Goal: Information Seeking & Learning: Learn about a topic

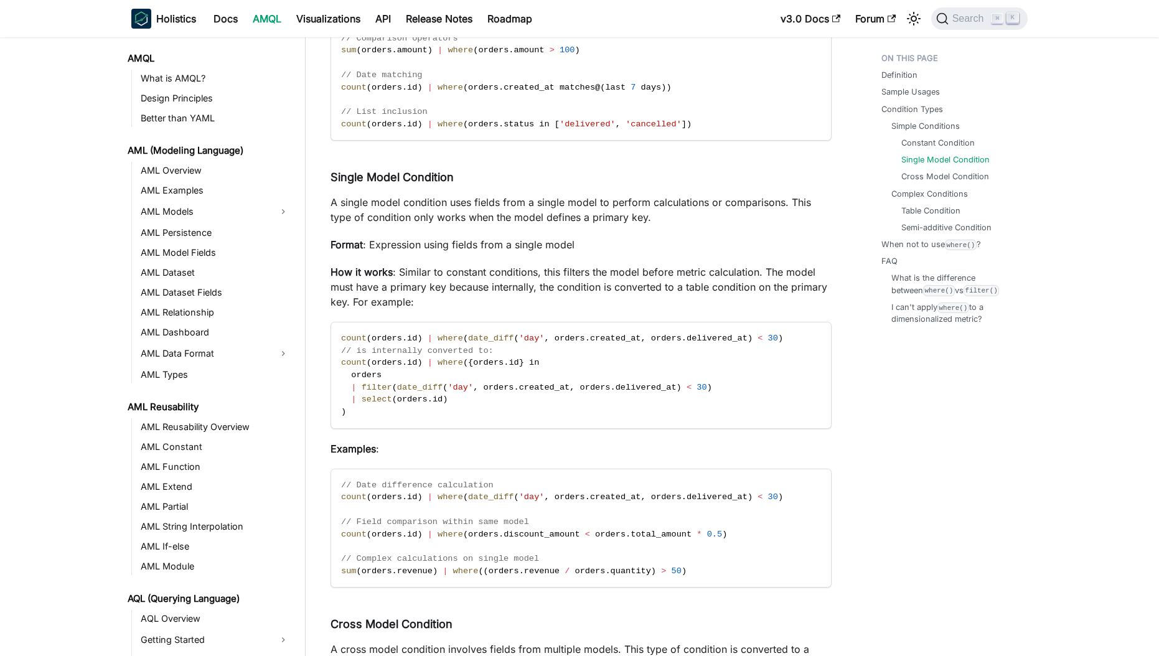
scroll to position [532, 0]
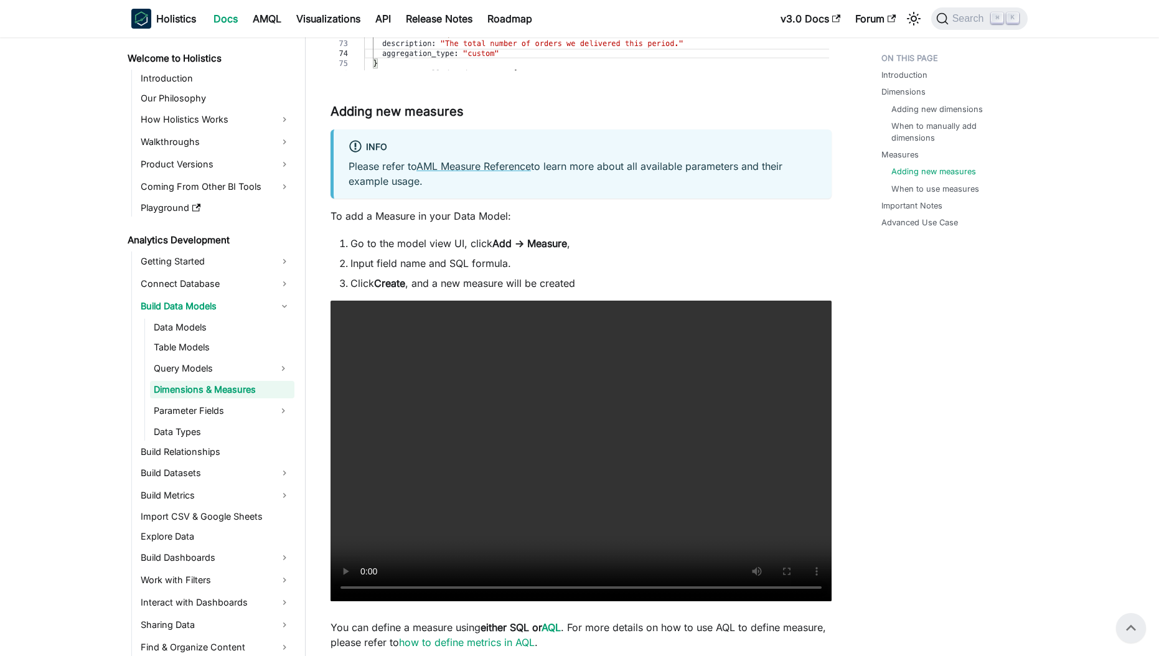
scroll to position [2120, 0]
